Goal: Task Accomplishment & Management: Manage account settings

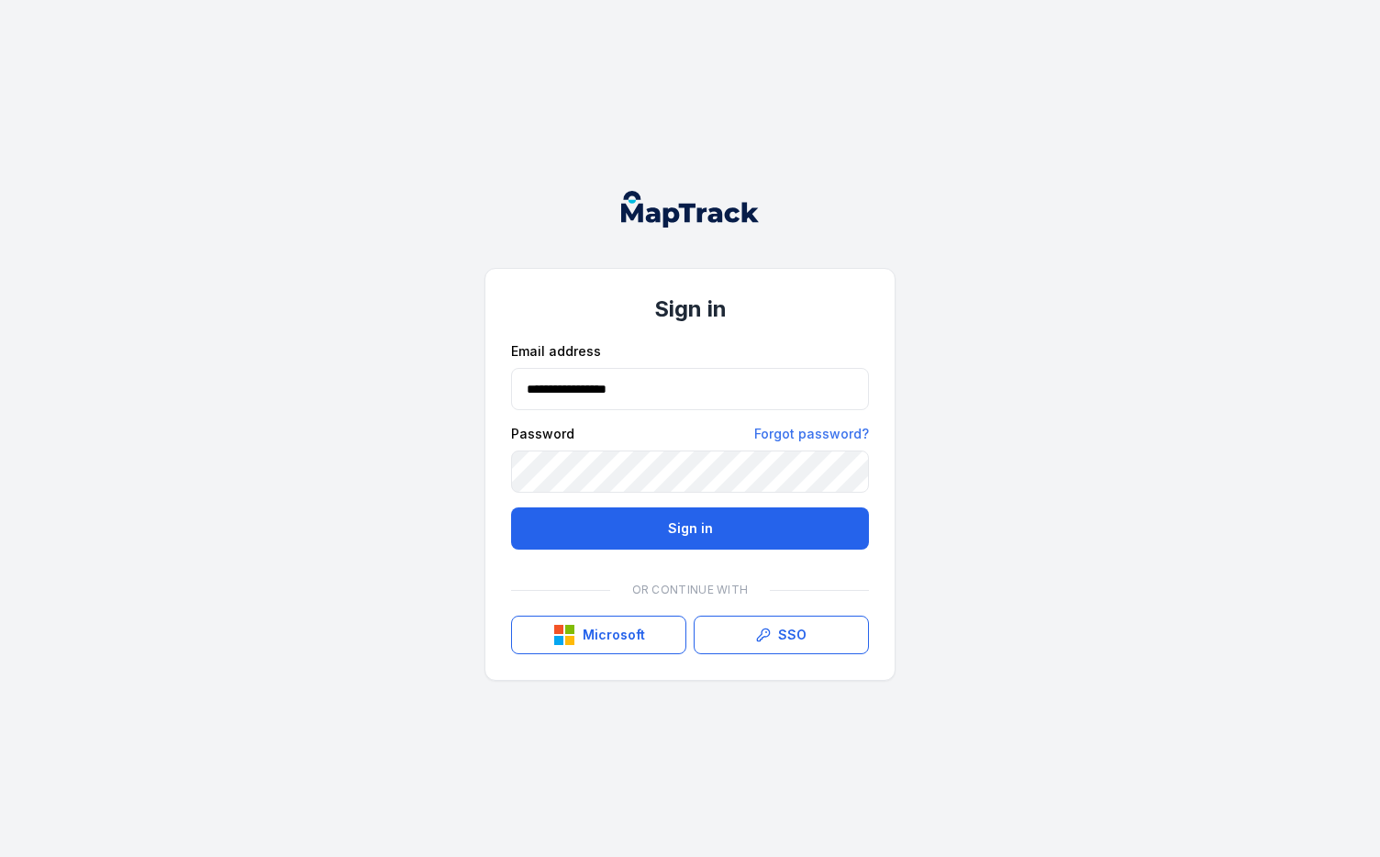
click at [407, 446] on div "**********" at bounding box center [690, 428] width 1380 height 857
click at [774, 438] on link "Forgot password?" at bounding box center [811, 434] width 115 height 18
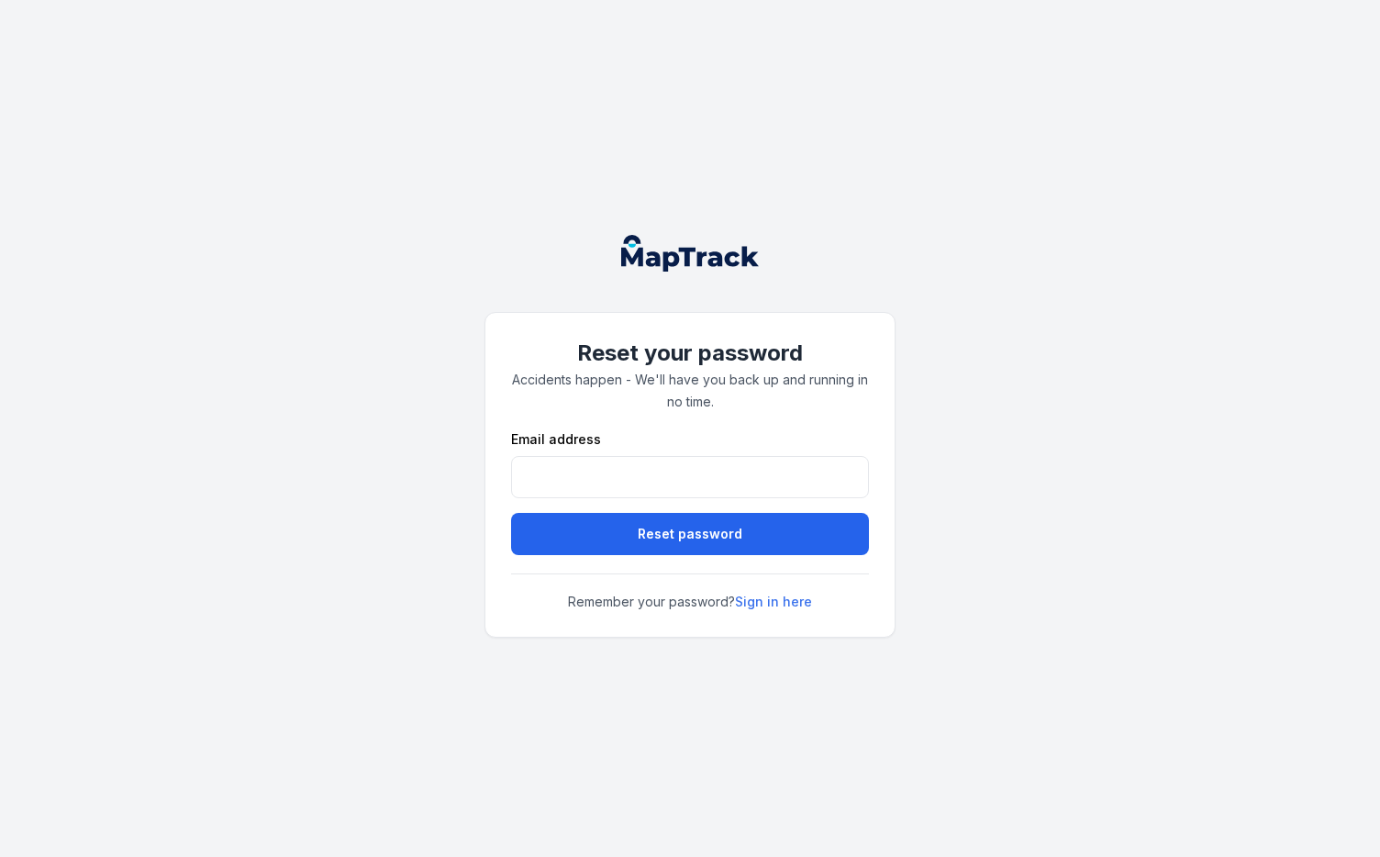
click at [373, 398] on div "Reset your password Accidents happen - We'll have you back up and running in no…" at bounding box center [690, 428] width 1380 height 857
click at [410, 432] on div "Reset your password Accidents happen - We'll have you back up and running in no…" at bounding box center [690, 428] width 1380 height 857
click at [781, 598] on link "Sign in here" at bounding box center [773, 602] width 77 height 18
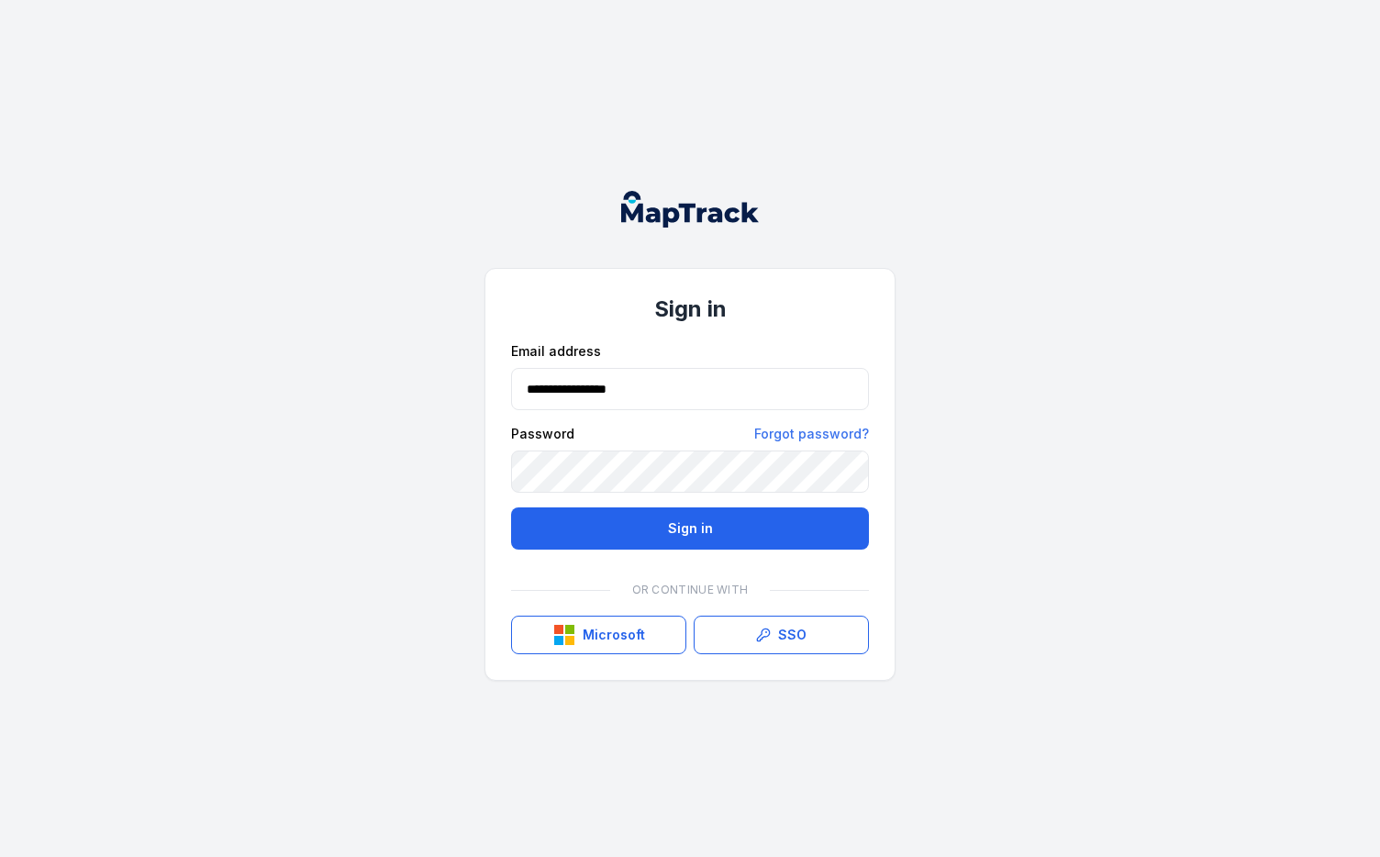
click at [986, 400] on div "**********" at bounding box center [690, 428] width 1380 height 857
click at [824, 429] on link "Forgot password?" at bounding box center [811, 434] width 115 height 18
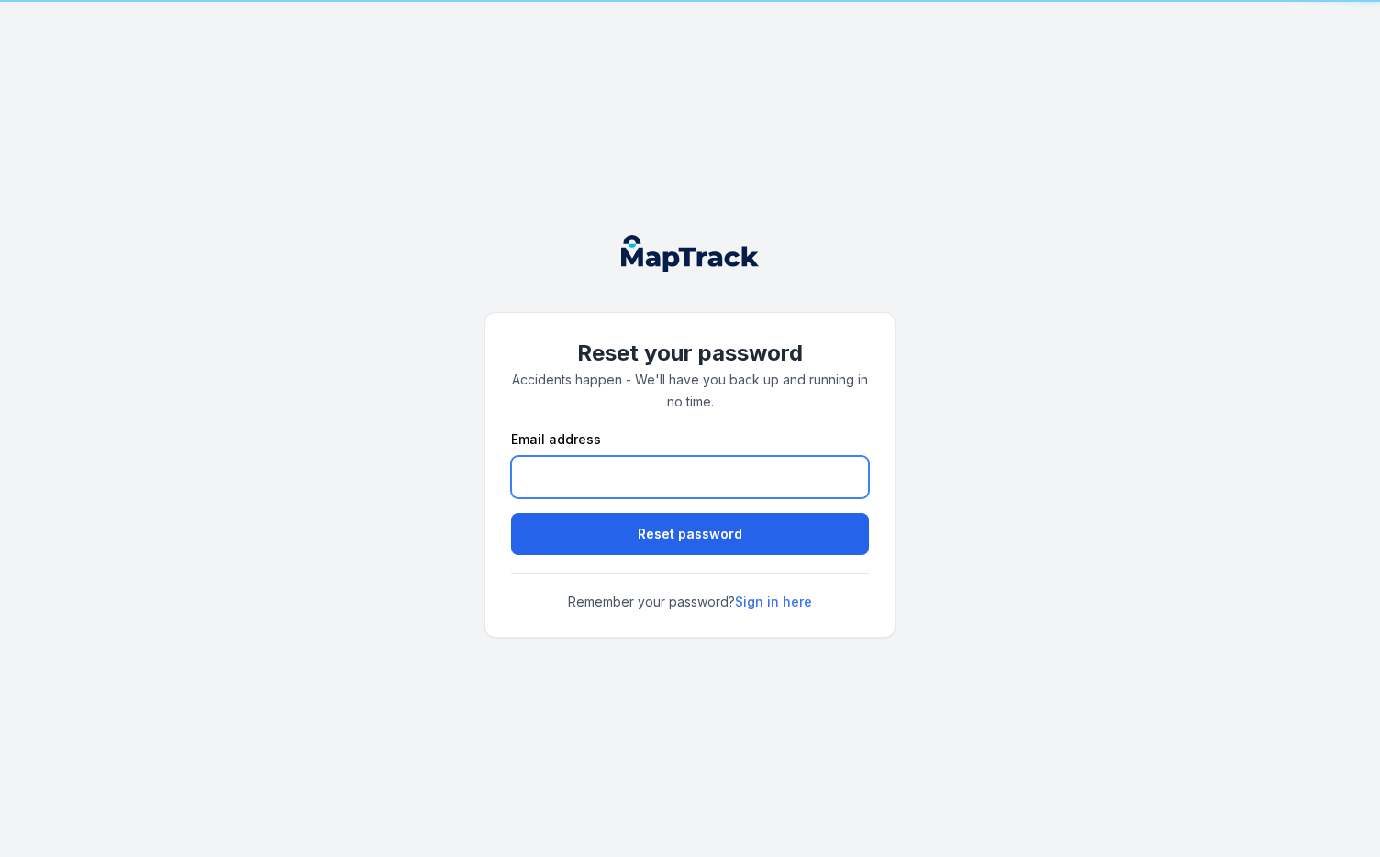
click at [601, 461] on input "email" at bounding box center [690, 477] width 358 height 42
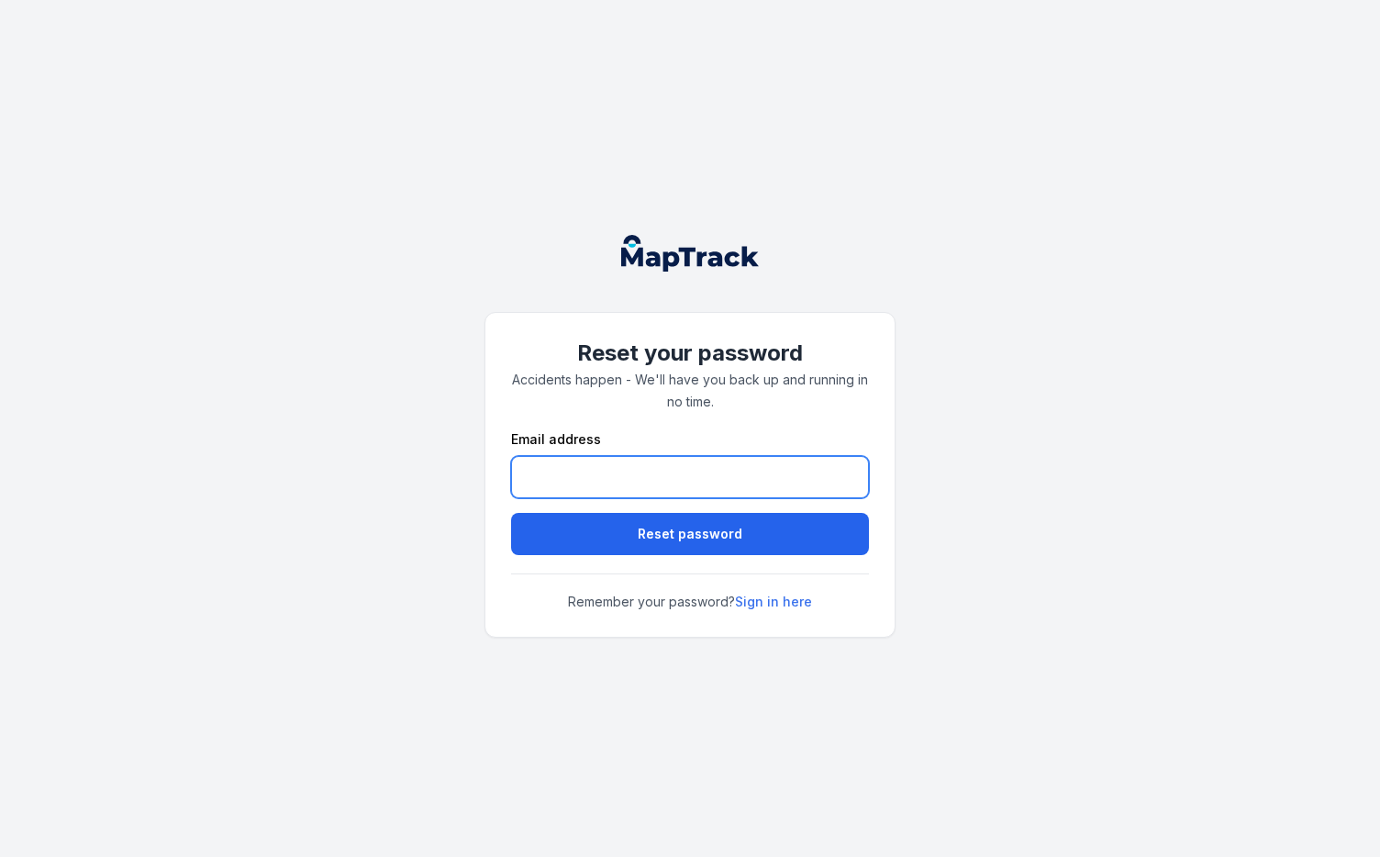
click at [594, 475] on input "email" at bounding box center [690, 477] width 358 height 42
type input "**********"
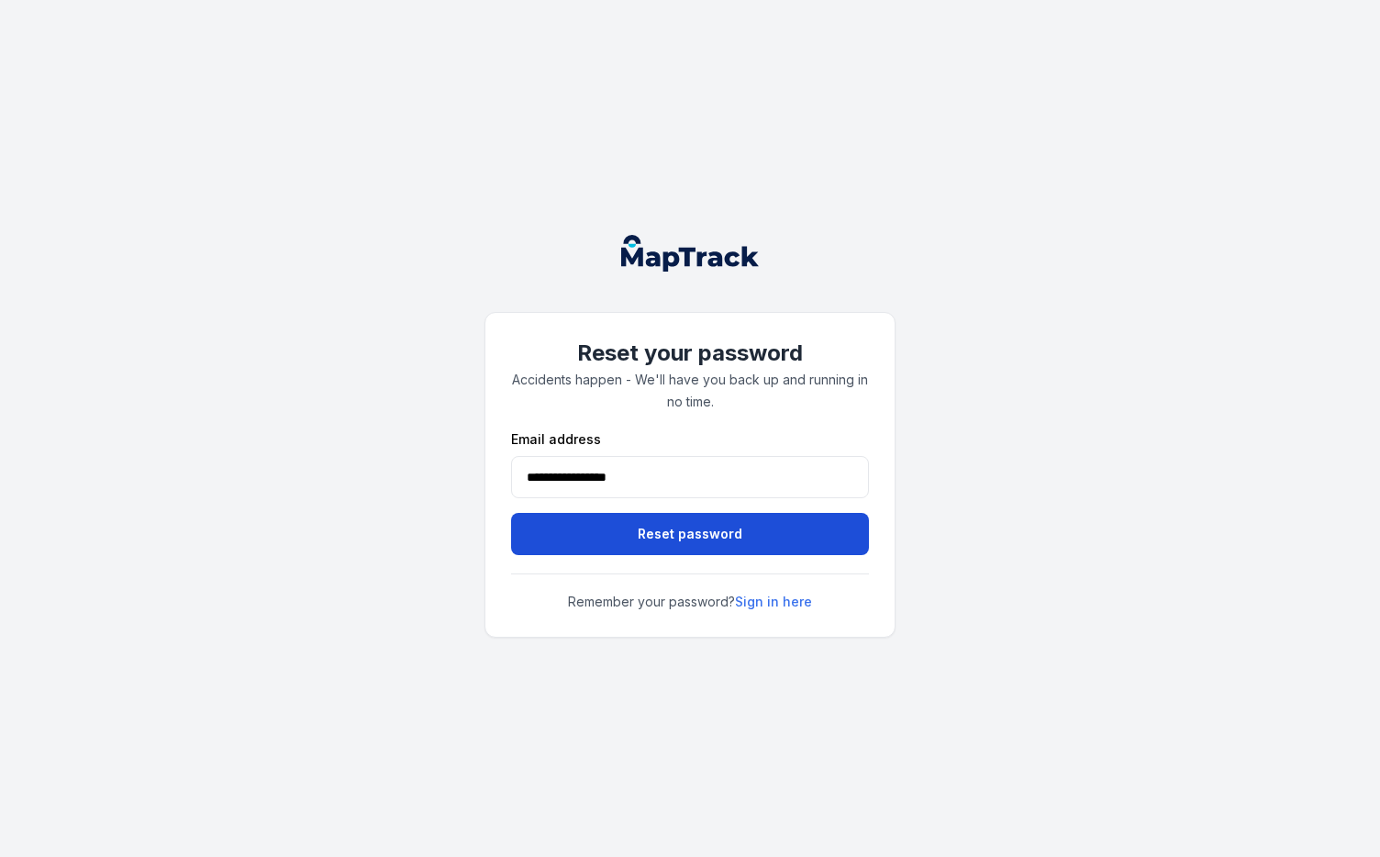
click at [601, 530] on button "Reset password" at bounding box center [690, 534] width 358 height 42
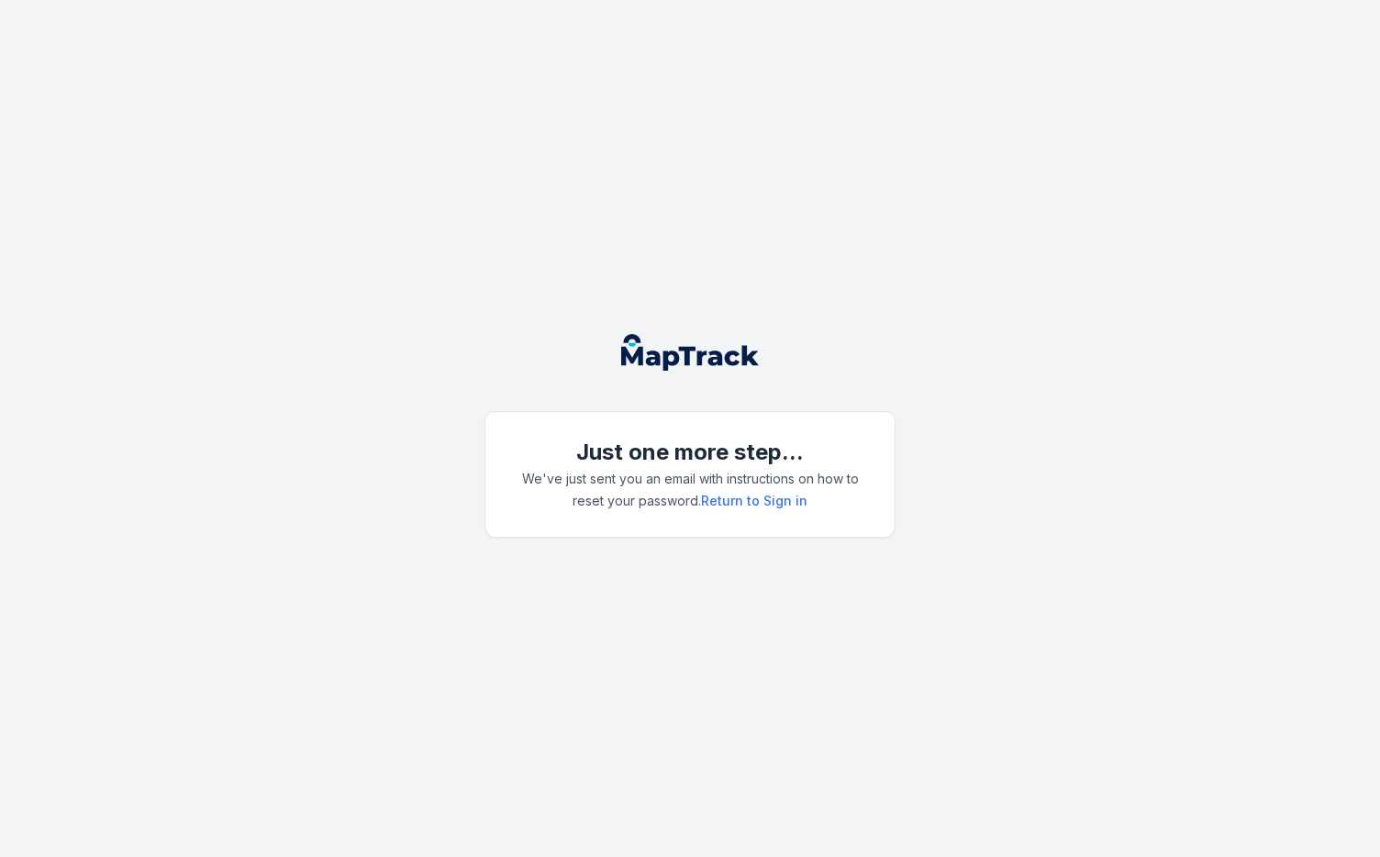
click at [198, 230] on div "Just one more step... We've just sent you an email with instructions on how to …" at bounding box center [690, 428] width 1380 height 857
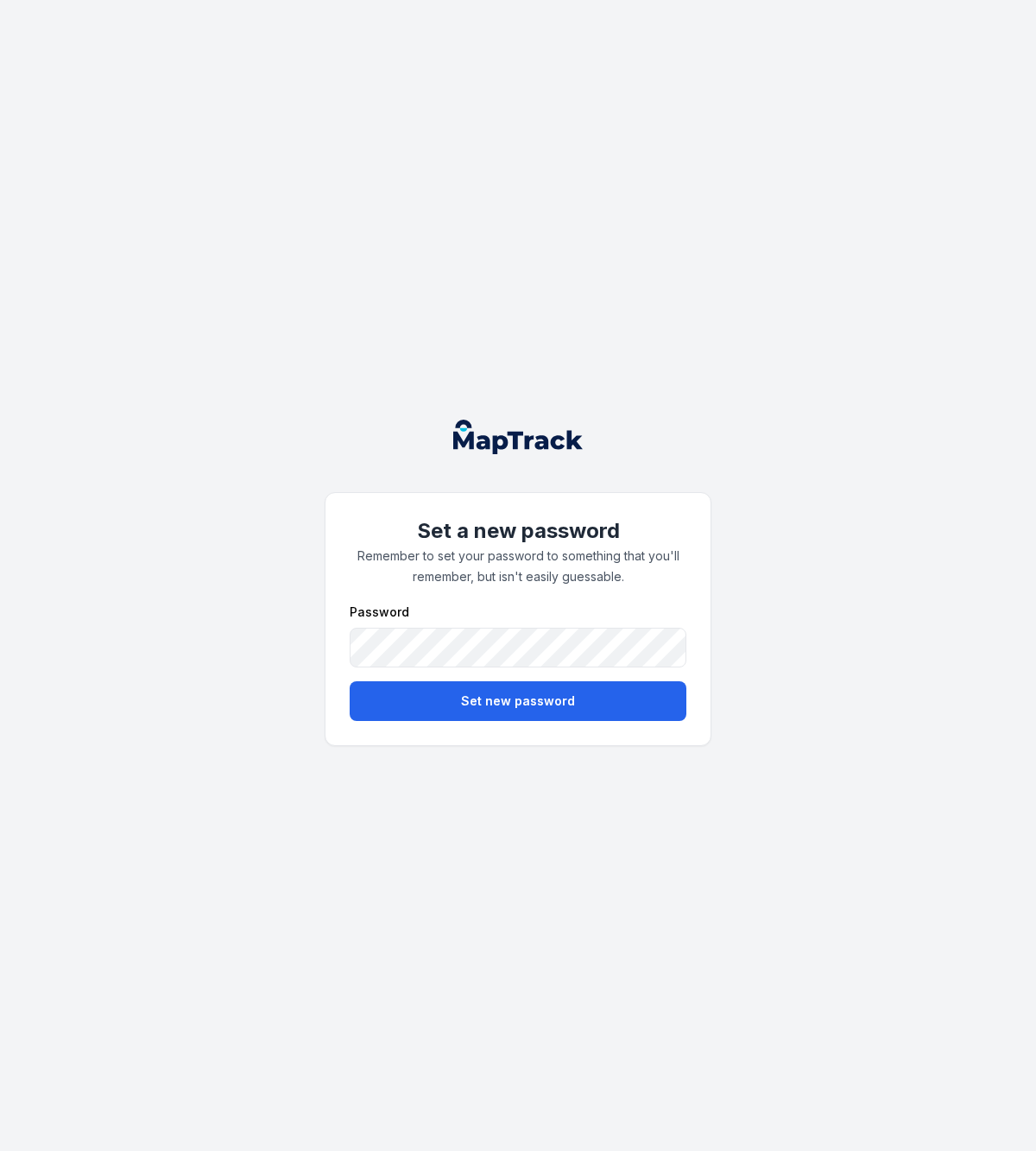
click at [334, 642] on div "Set a new password Remember to set your password to something that you'll remem…" at bounding box center [518, 619] width 385 height 252
click at [529, 207] on div "Set a new password Remember to set your password to something that you'll remem…" at bounding box center [518, 575] width 1036 height 1151
click at [289, 628] on div "Set a new password Remember to set your password to something that you'll remem…" at bounding box center [518, 575] width 1036 height 1151
click at [483, 697] on button "Set new password" at bounding box center [518, 701] width 337 height 40
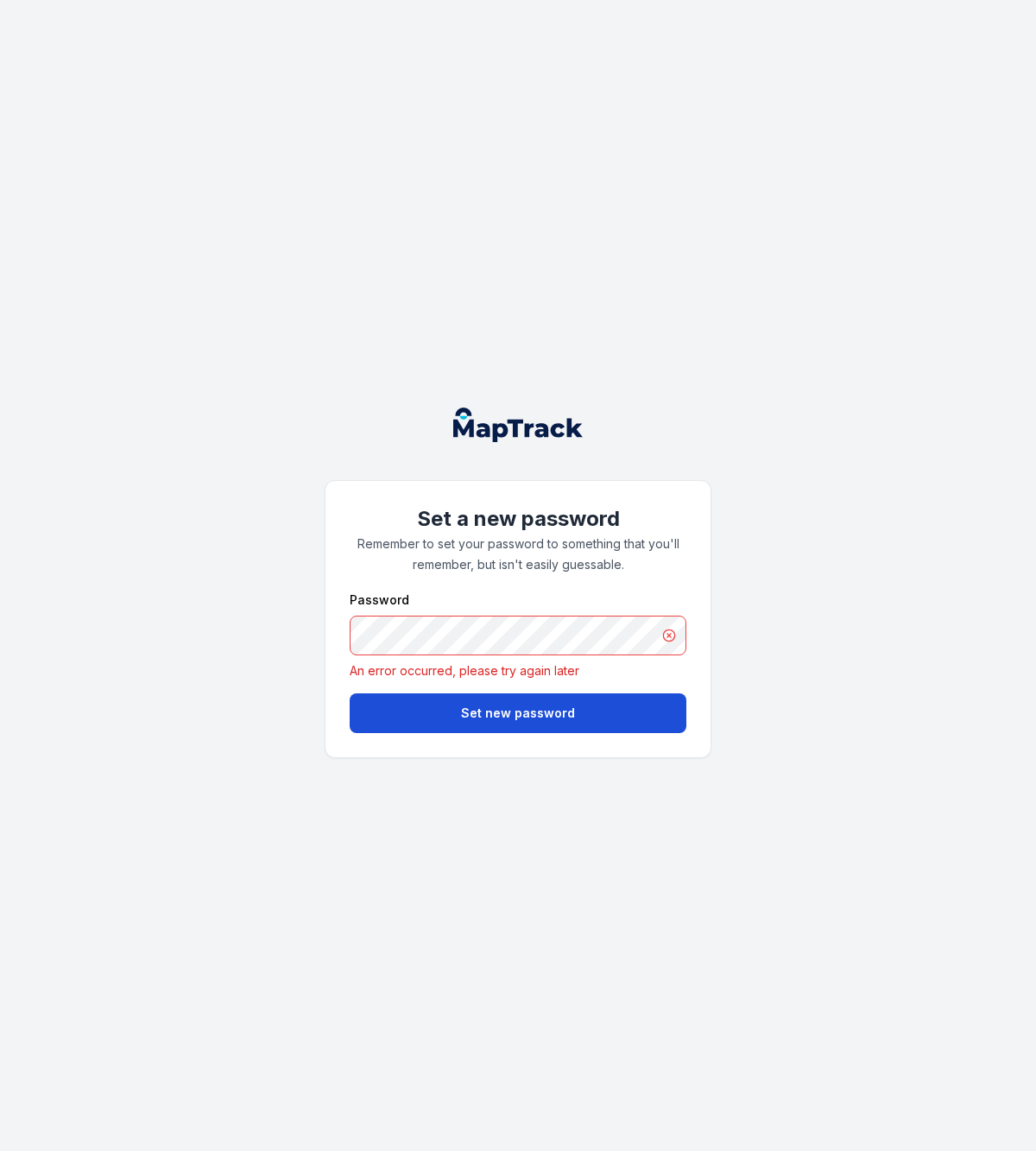
click at [393, 708] on button "Set new password" at bounding box center [518, 713] width 337 height 40
click at [857, 587] on div "Set a new password Remember to set your password to something that you'll remem…" at bounding box center [518, 575] width 1036 height 1151
click at [283, 668] on div "Set a new password Remember to set your password to something that you'll remem…" at bounding box center [518, 575] width 1036 height 1151
click at [426, 713] on button "Set new password" at bounding box center [518, 713] width 337 height 40
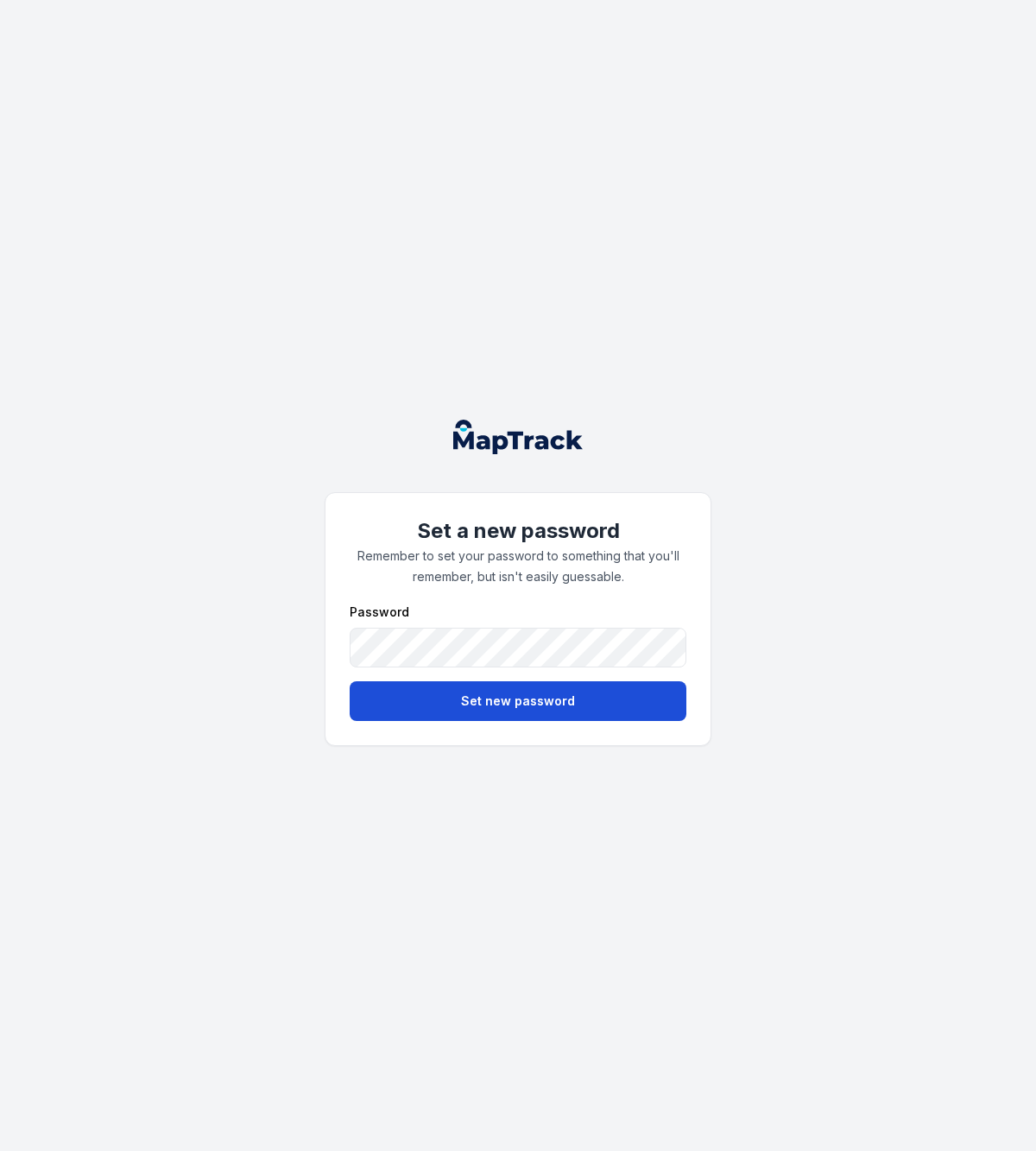
click at [482, 711] on button "Set new password" at bounding box center [518, 701] width 337 height 40
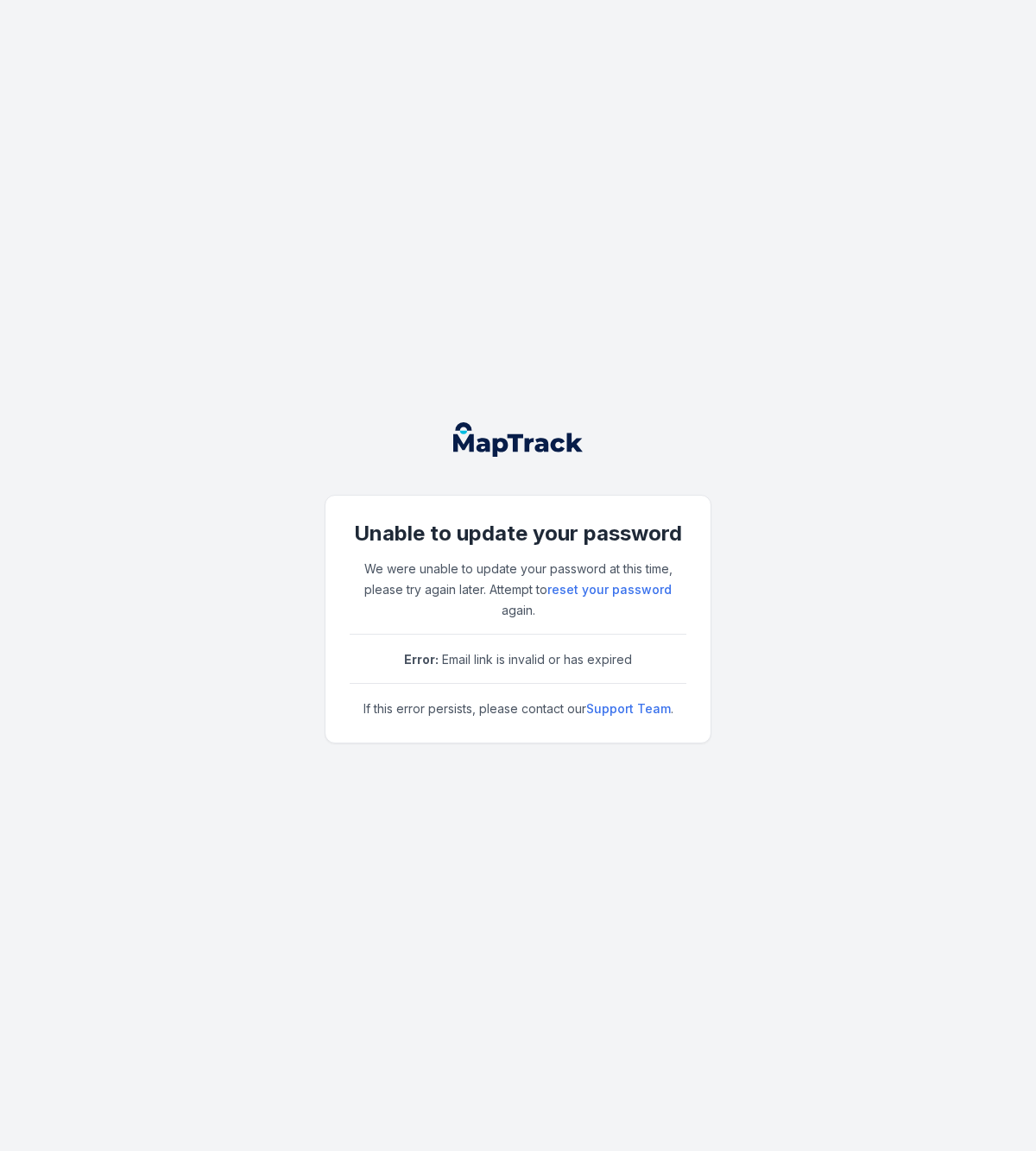
click at [419, 552] on div "Unable to update your password We were unable to update your password at this t…" at bounding box center [518, 618] width 337 height 199
click at [621, 537] on h1 "Unable to update your password" at bounding box center [518, 533] width 337 height 27
click at [738, 434] on div "Unable to update your password We were unable to update your password at this t…" at bounding box center [518, 575] width 1036 height 1151
click at [818, 247] on div "Unable to update your password We were unable to update your password at this t…" at bounding box center [518, 575] width 1036 height 1151
click at [232, 557] on div "Unable to update your password We were unable to update your password at this t…" at bounding box center [518, 575] width 1036 height 1151
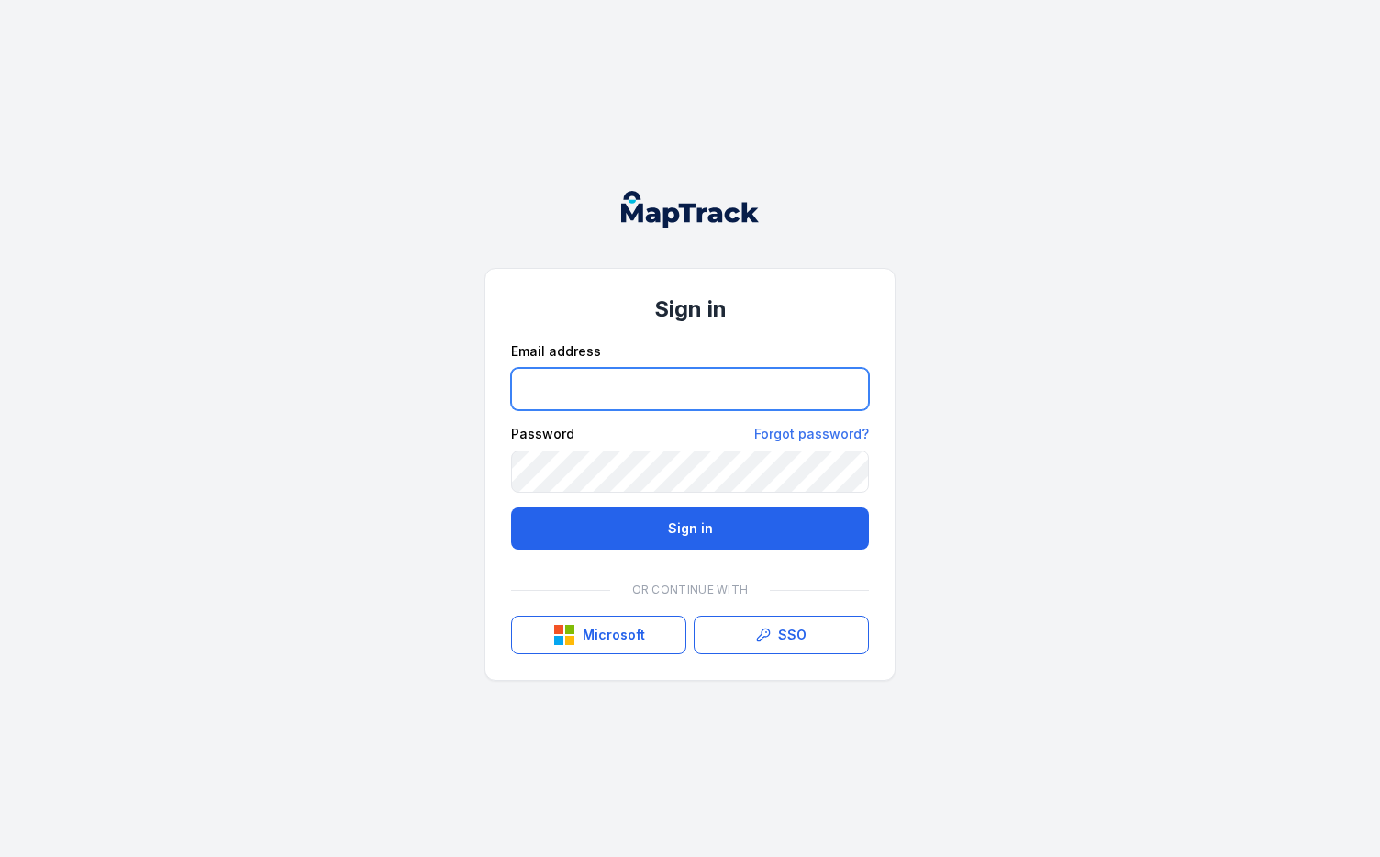
type input "**********"
click at [939, 245] on div "**********" at bounding box center [690, 428] width 1380 height 857
click at [1093, 224] on div "**********" at bounding box center [690, 428] width 1380 height 857
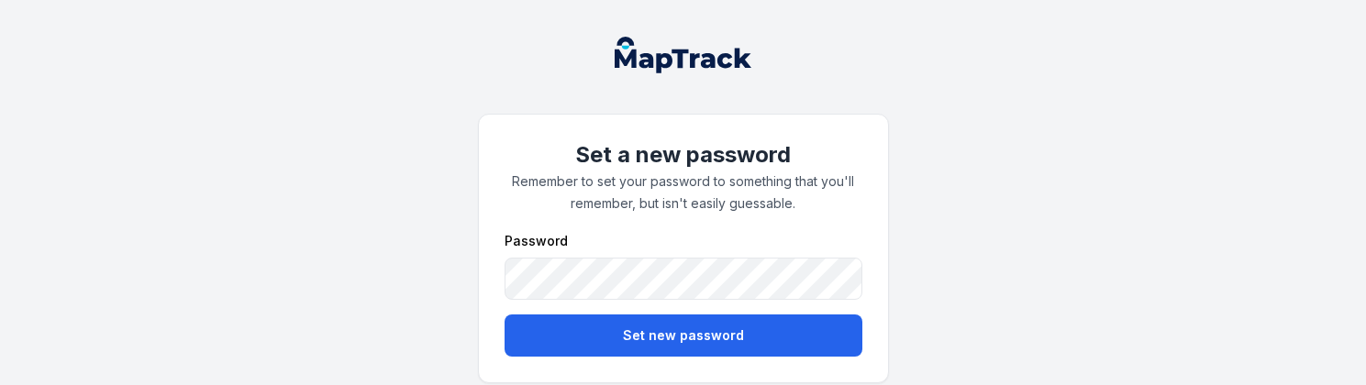
click at [1119, 272] on div "Set a new password Remember to set your password to something that you'll remem…" at bounding box center [683, 203] width 1366 height 406
click at [1148, 217] on div "Set a new password Remember to set your password to something that you'll remem…" at bounding box center [683, 203] width 1366 height 406
click at [246, 184] on div "Set a new password Remember to set your password to something that you'll remem…" at bounding box center [683, 203] width 1366 height 406
click at [318, 190] on div "Set a new password Remember to set your password to something that you'll remem…" at bounding box center [683, 203] width 1366 height 406
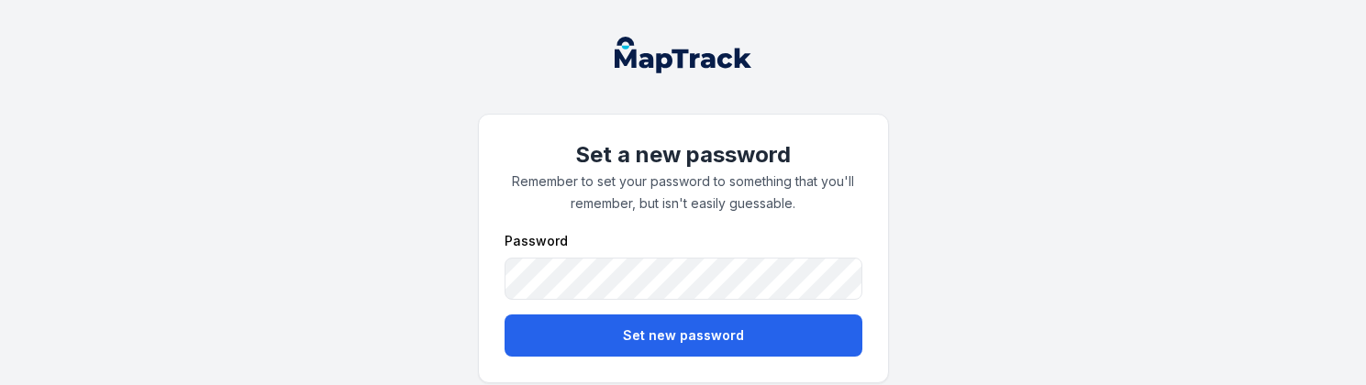
click at [318, 190] on div "Set a new password Remember to set your password to something that you'll remem…" at bounding box center [683, 203] width 1366 height 406
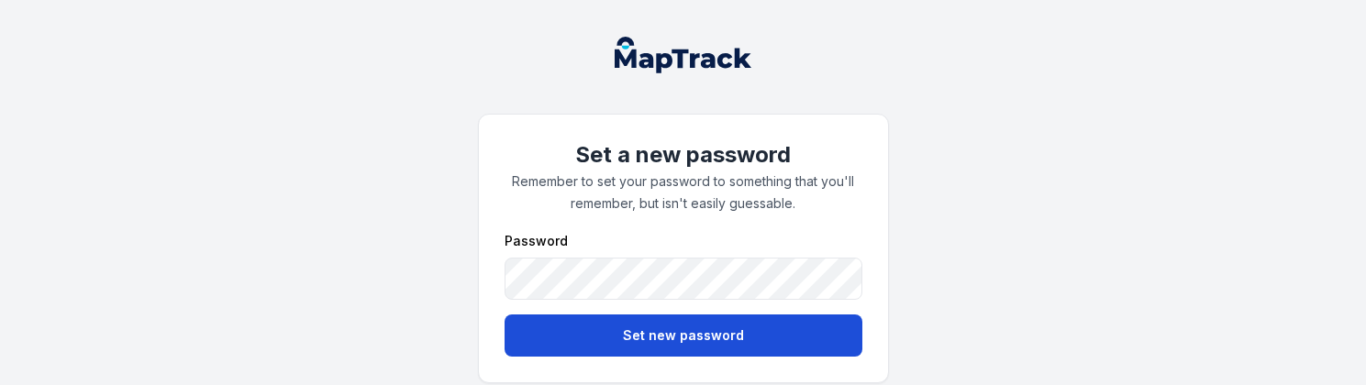
click at [594, 348] on button "Set new password" at bounding box center [684, 336] width 358 height 42
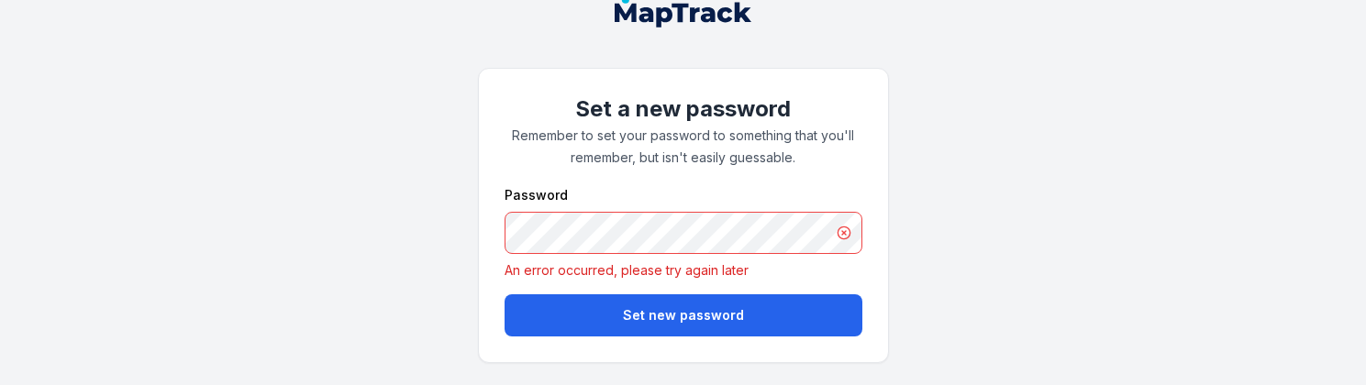
scroll to position [35, 0]
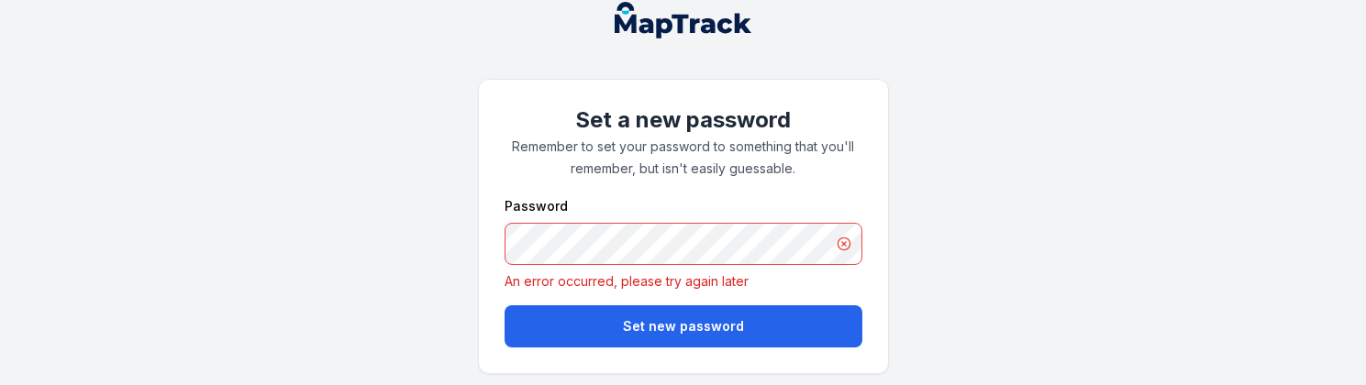
click at [388, 299] on div "Set a new password Remember to set your password to something that you'll remem…" at bounding box center [683, 180] width 1366 height 431
click at [279, 324] on div "Set a new password Remember to set your password to something that you'll remem…" at bounding box center [683, 180] width 1366 height 431
click at [328, 206] on div "Set a new password Remember to set your password to something that you'll remem…" at bounding box center [683, 180] width 1366 height 431
click at [316, 198] on div "Set a new password Remember to set your password to something that you'll remem…" at bounding box center [683, 180] width 1366 height 431
drag, startPoint x: 318, startPoint y: 170, endPoint x: 266, endPoint y: 69, distance: 113.3
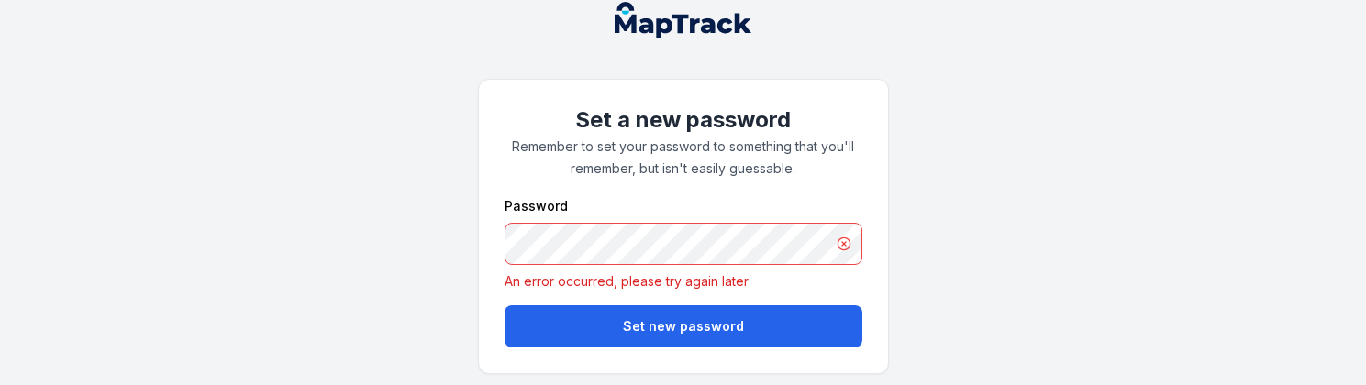
click at [318, 170] on div "Set a new password Remember to set your password to something that you'll remem…" at bounding box center [683, 180] width 1366 height 431
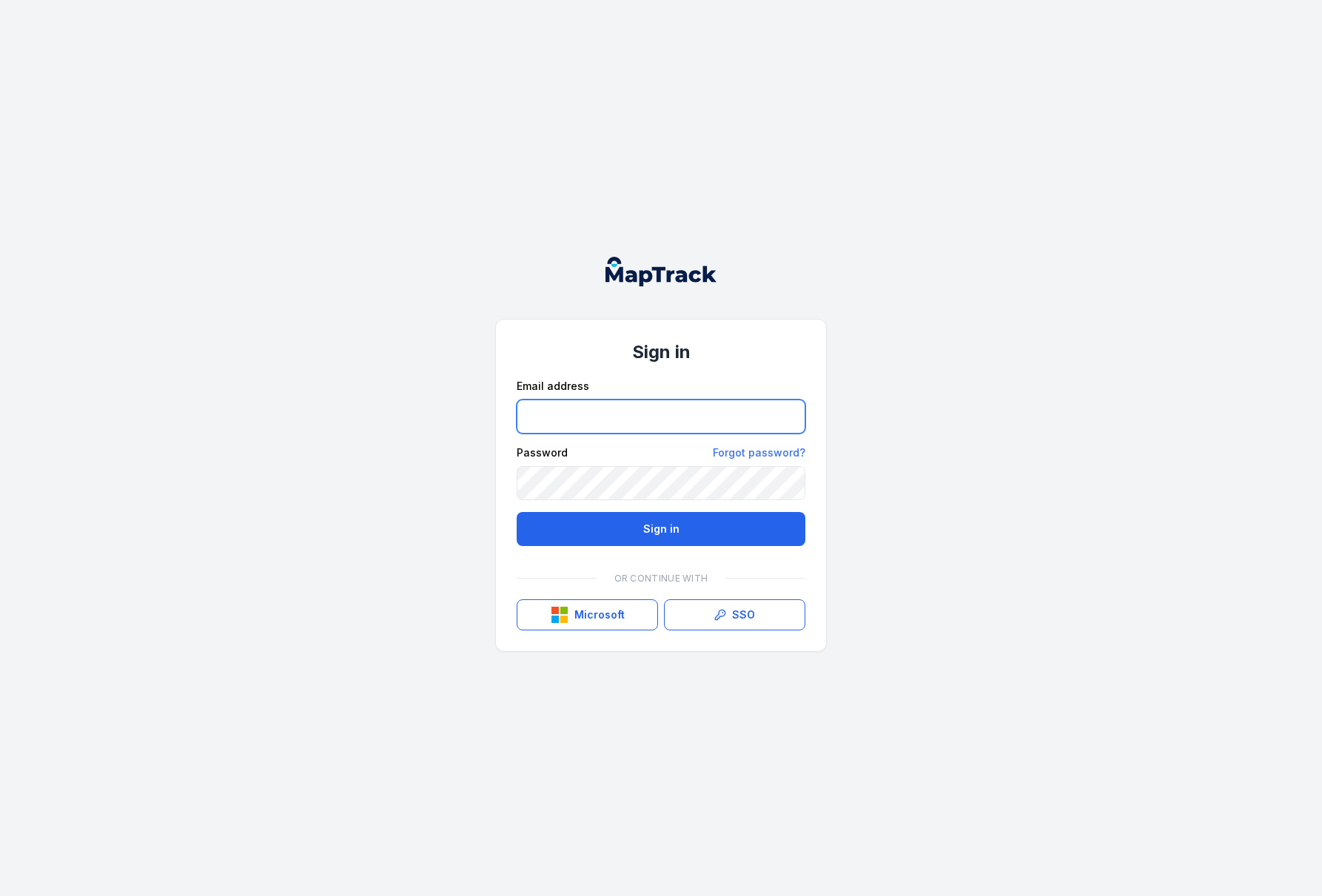
type input "**********"
click at [473, 545] on div "**********" at bounding box center [661, 448] width 1322 height 896
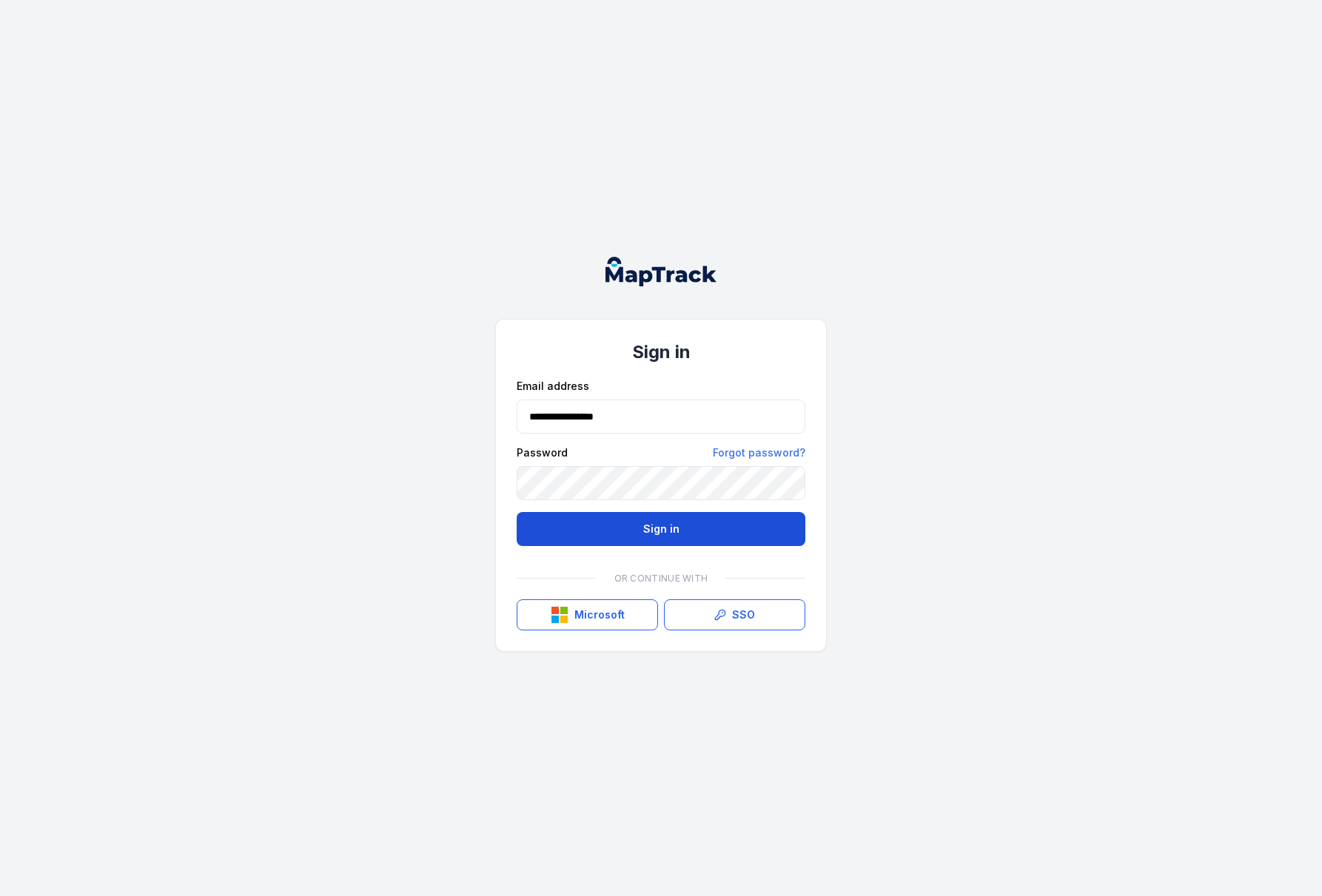
click at [559, 531] on button "Sign in" at bounding box center [661, 529] width 289 height 34
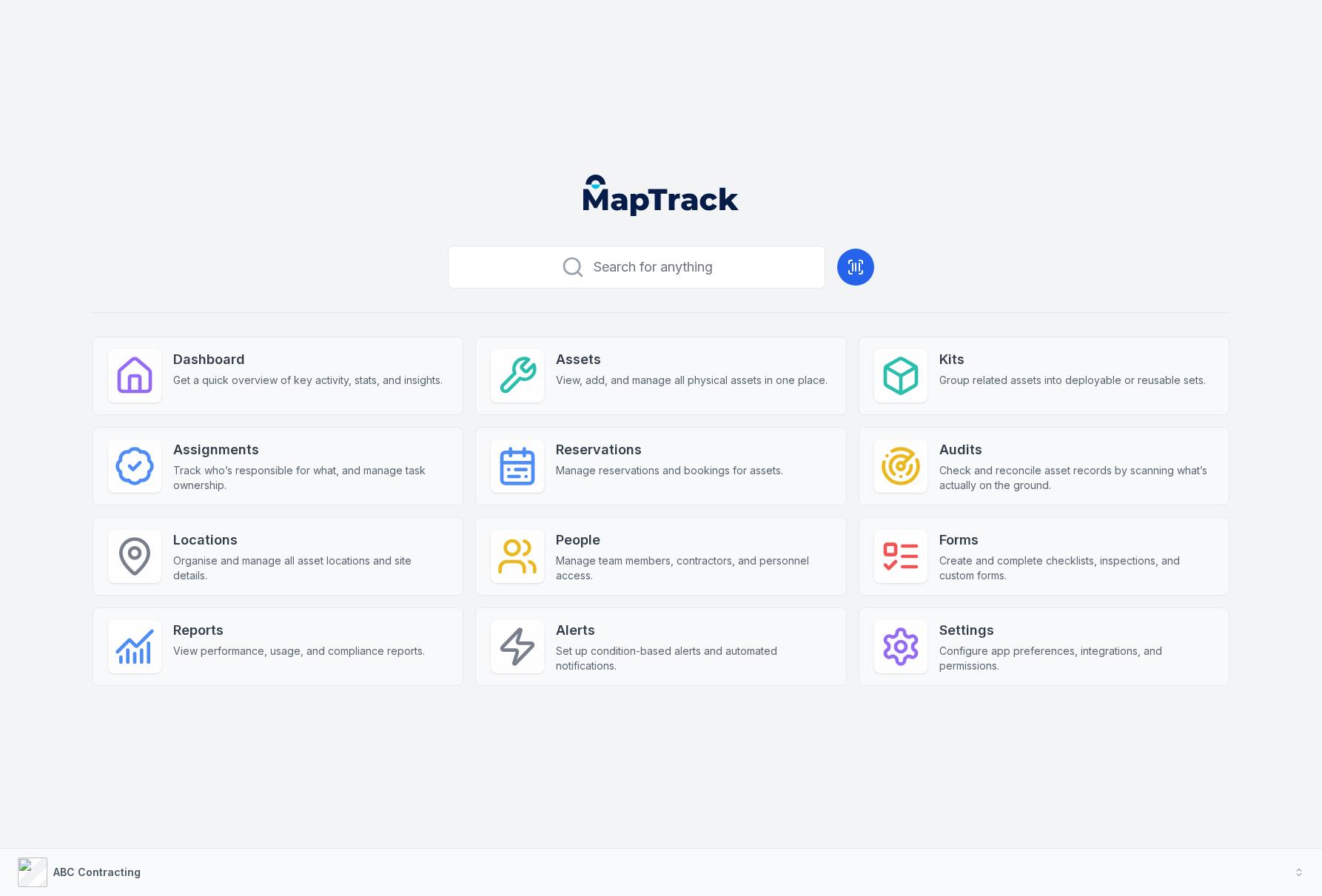
click at [653, 72] on div "Search for anything Dashboard Get a quick overview of key activity, stats, and …" at bounding box center [661, 448] width 1322 height 896
click at [661, 728] on div "Search for anything Dashboard Get a quick overview of key activity, stats, and …" at bounding box center [661, 486] width 1137 height 494
click at [654, 781] on div "Search for anything Dashboard Get a quick overview of key activity, stats, and …" at bounding box center [661, 448] width 1322 height 896
click at [660, 769] on div "Search for anything Dashboard Get a quick overview of key activity, stats, and …" at bounding box center [661, 448] width 1322 height 896
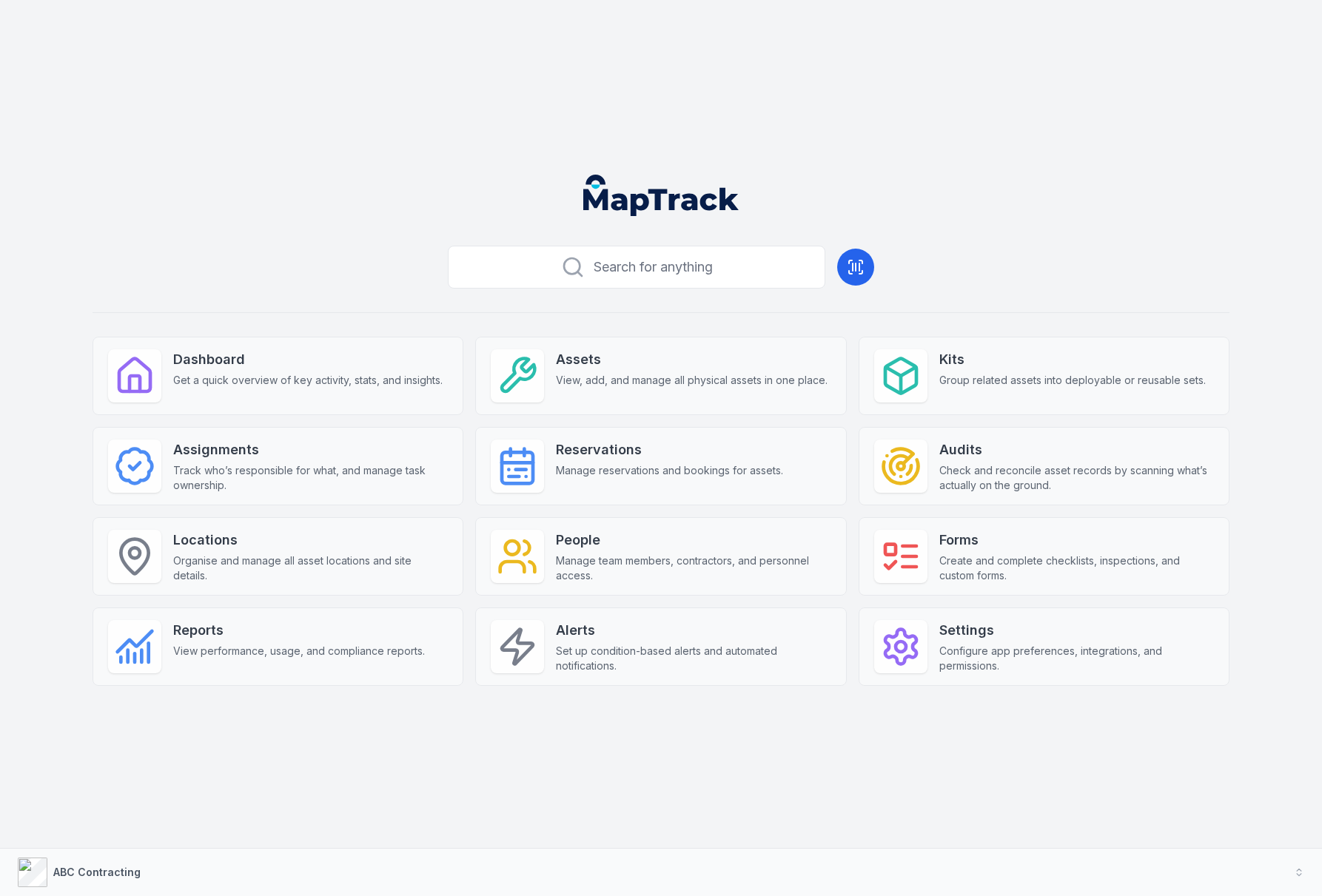
click at [660, 769] on div "Search for anything Dashboard Get a quick overview of key activity, stats, and …" at bounding box center [661, 448] width 1322 height 896
click at [660, 769] on div "Search for anything Dashboard Get a quick overview of key activity, stats, and …" at bounding box center [661, 448] width 1322 height 896
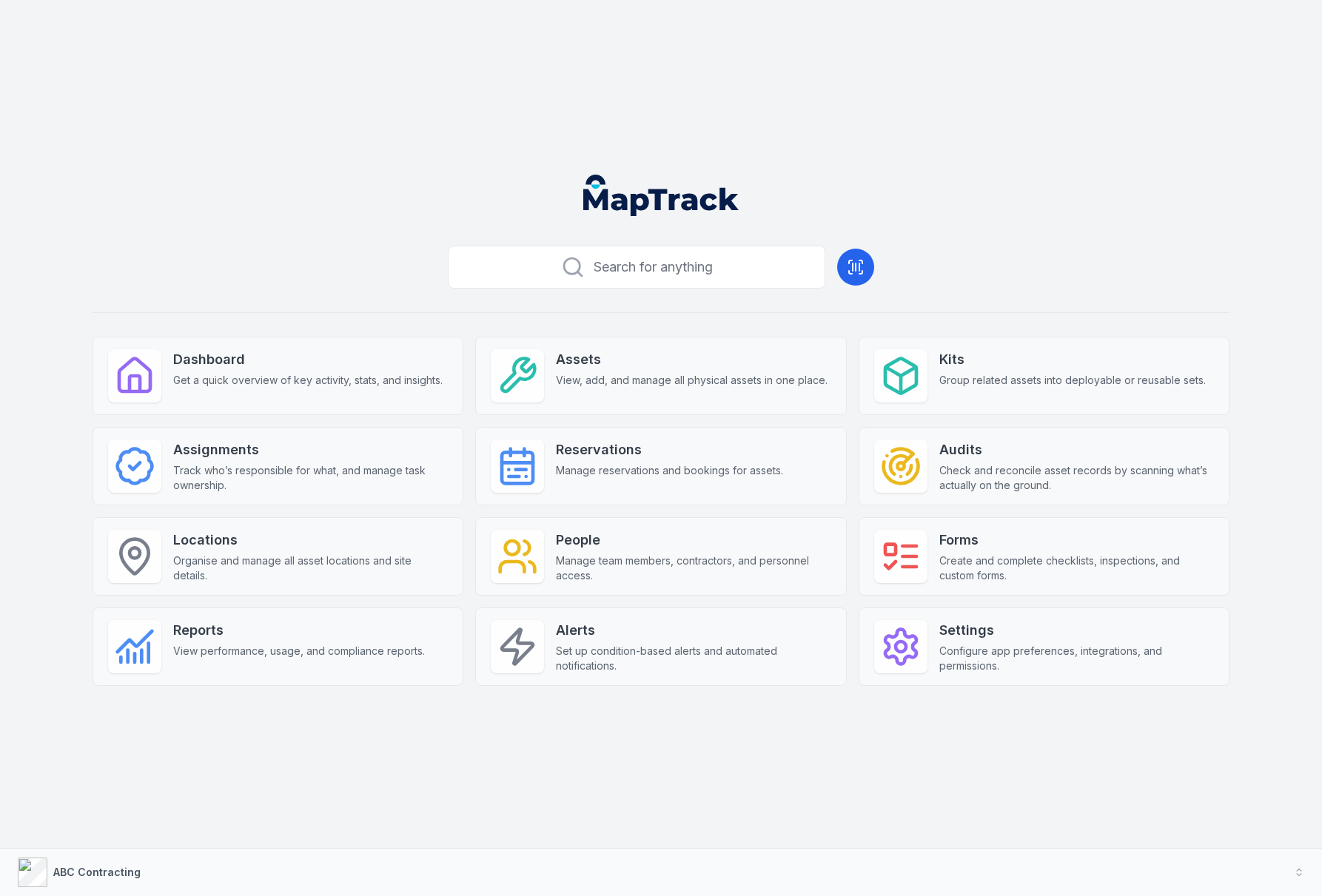
click at [660, 769] on div "Search for anything Dashboard Get a quick overview of key activity, stats, and …" at bounding box center [661, 448] width 1322 height 896
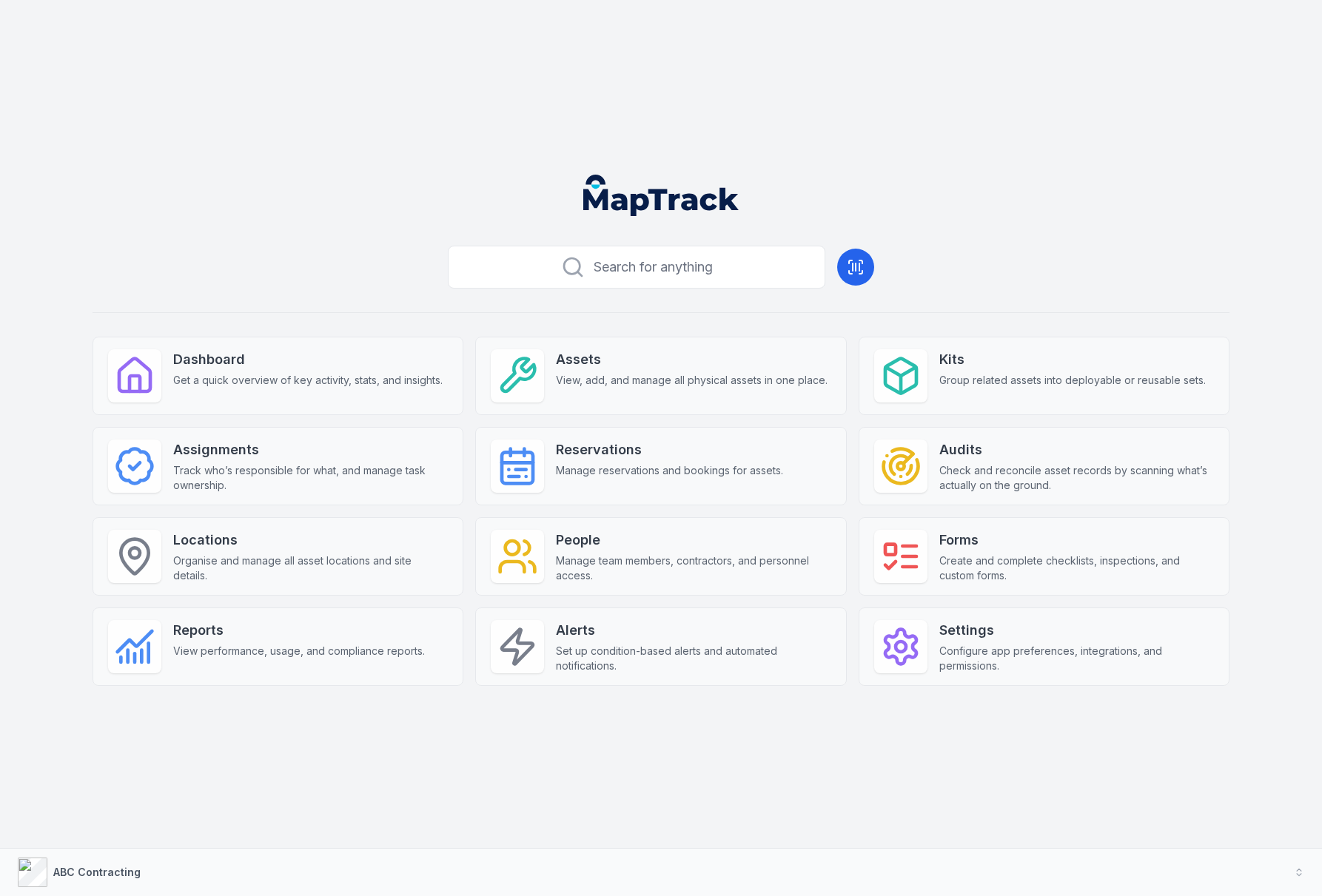
drag, startPoint x: 553, startPoint y: 194, endPoint x: 707, endPoint y: 179, distance: 154.7
click at [707, 179] on header at bounding box center [661, 201] width 1287 height 77
click at [666, 144] on div "Search for anything Dashboard Get a quick overview of key activity, stats, and …" at bounding box center [661, 448] width 1322 height 896
click at [652, 103] on div "Search for anything Dashboard Get a quick overview of key activity, stats, and …" at bounding box center [661, 448] width 1322 height 896
click at [312, 219] on header at bounding box center [661, 201] width 1287 height 77
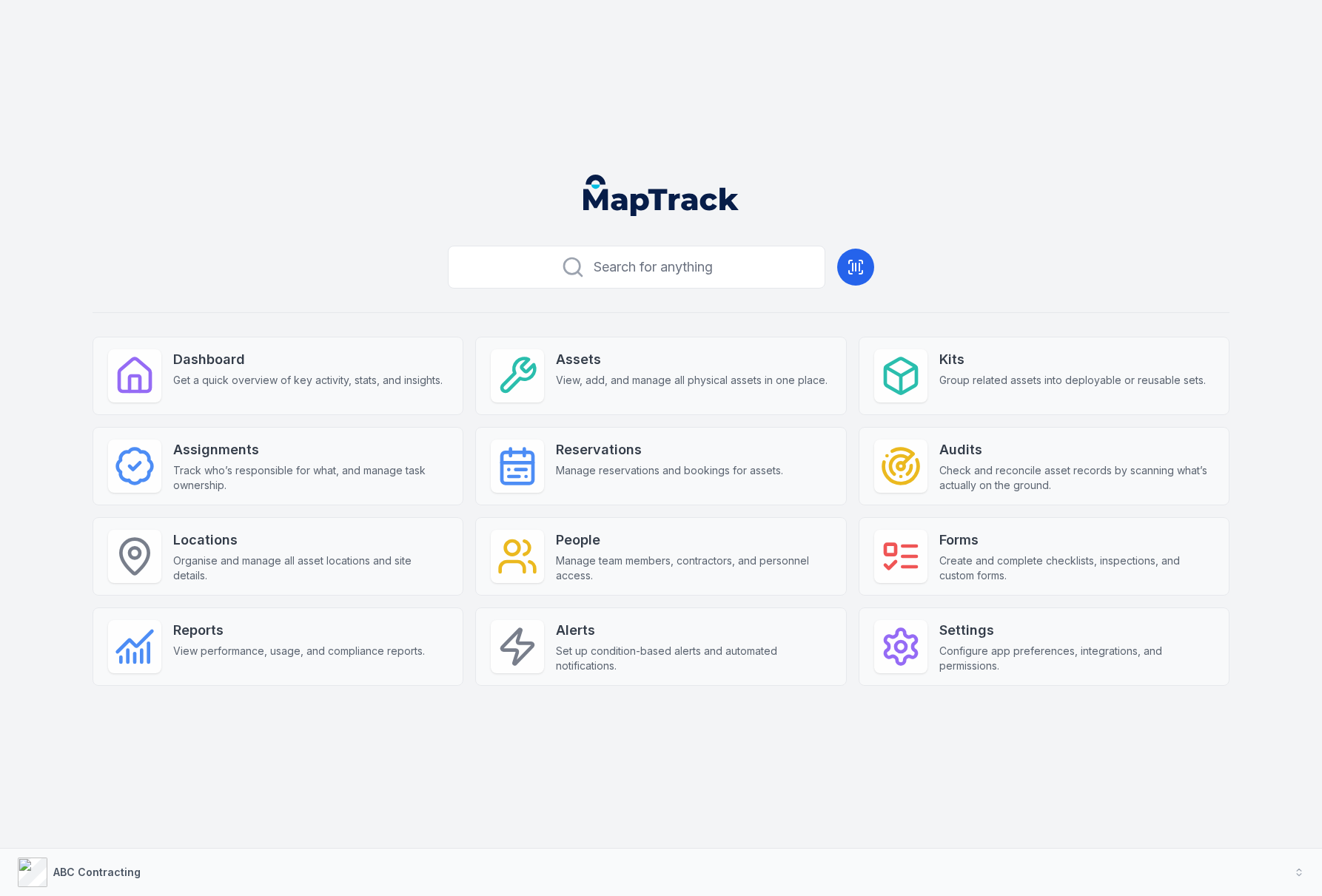
click at [297, 255] on div "Search for anything Dashboard Get a quick overview of key activity, stats, and …" at bounding box center [661, 486] width 1137 height 494
click at [220, 234] on header at bounding box center [661, 201] width 1287 height 77
click at [286, 875] on button "ABC Contracting" at bounding box center [661, 873] width 1322 height 48
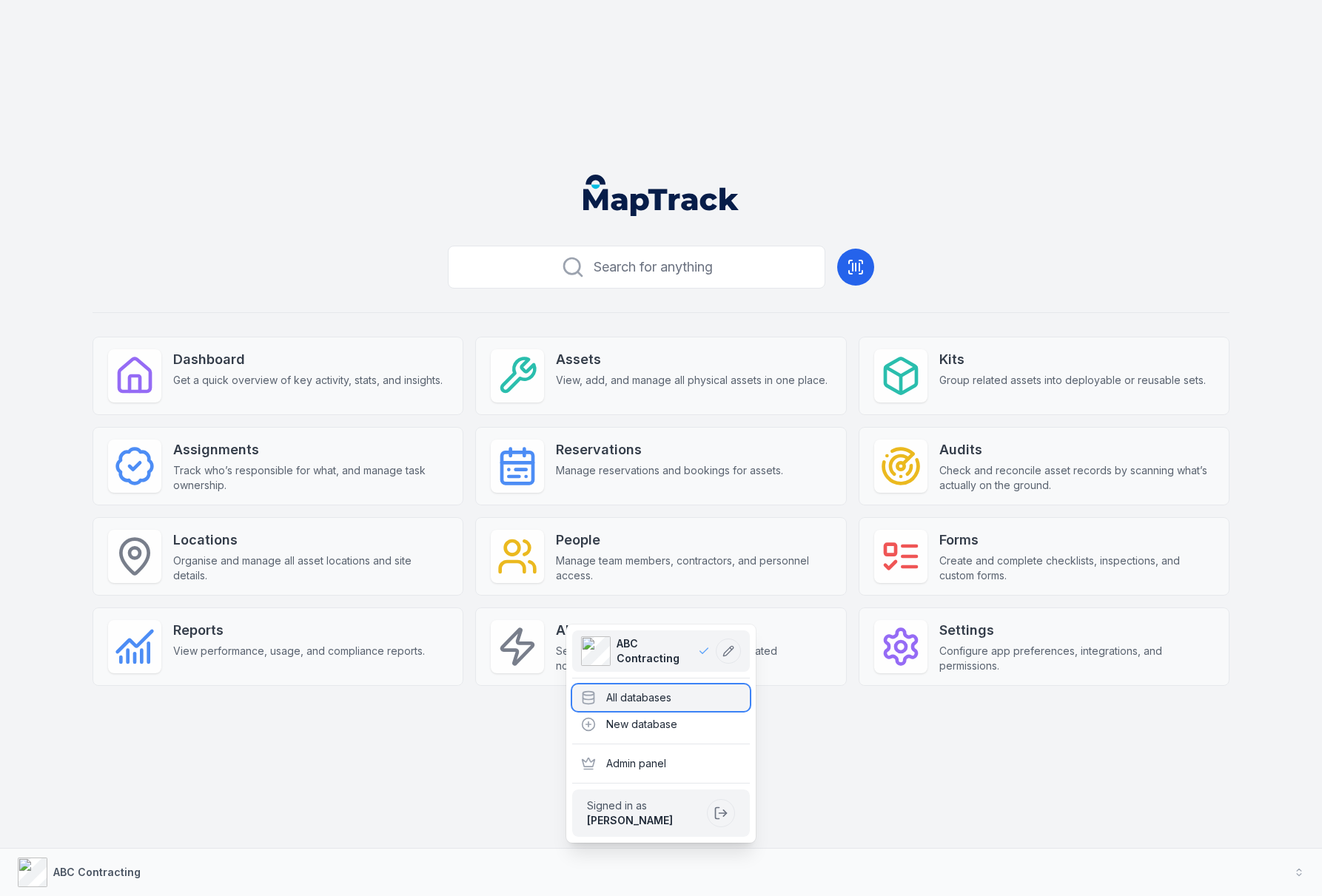
click at [627, 698] on div "All databases" at bounding box center [661, 698] width 177 height 27
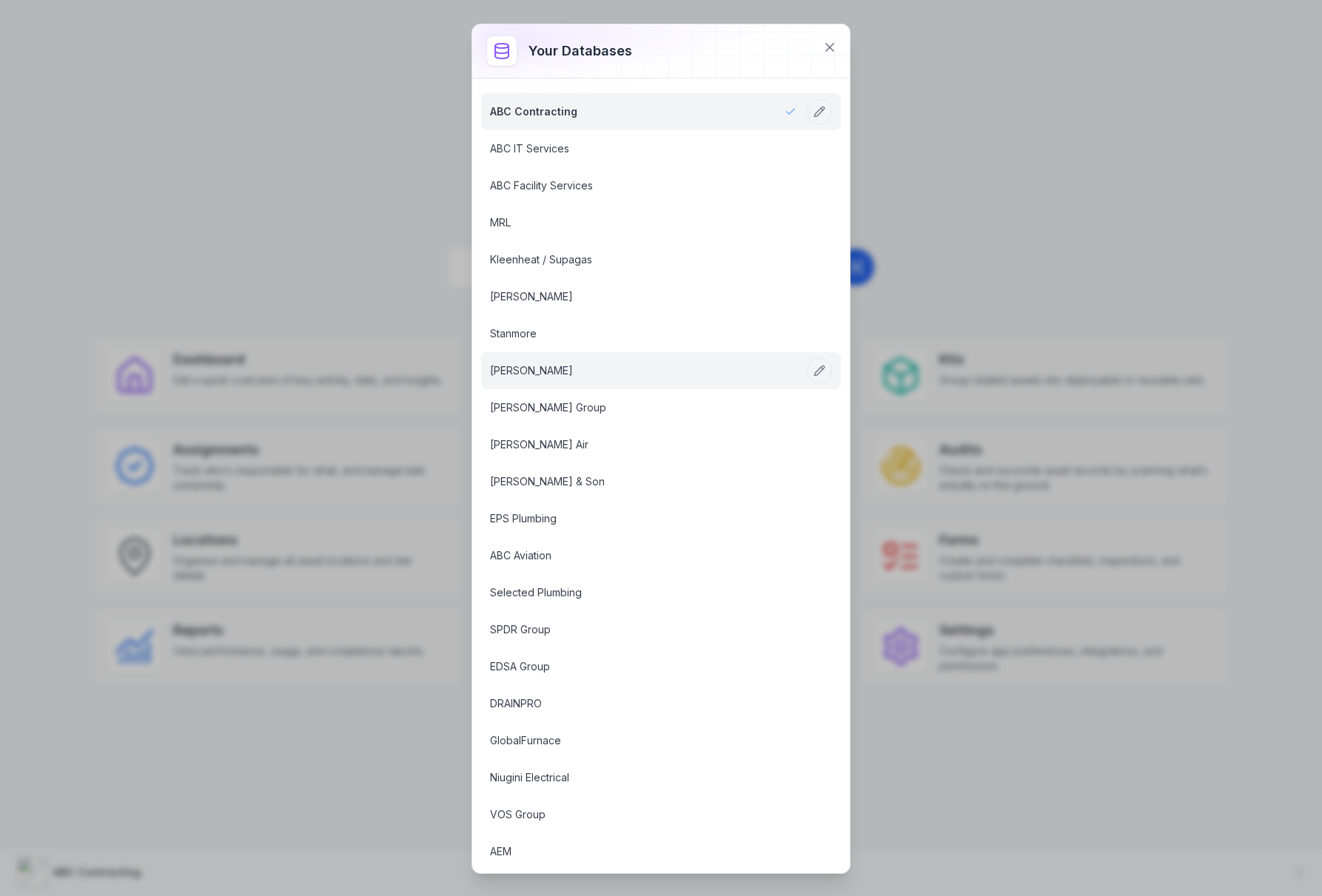
click at [513, 371] on link "Menzies VIC" at bounding box center [643, 371] width 307 height 15
